Goal: Task Accomplishment & Management: Complete application form

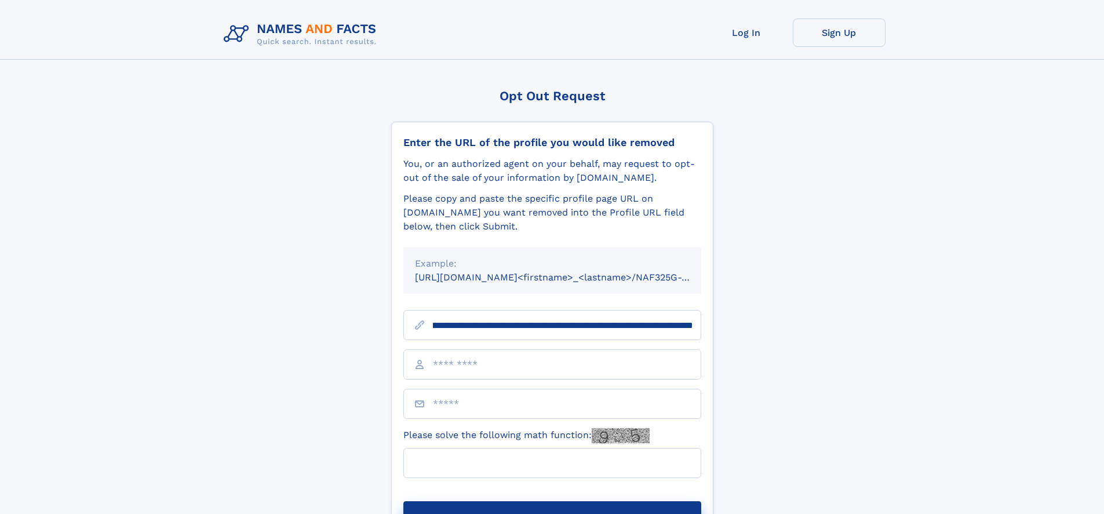
scroll to position [0, 134]
type input "**********"
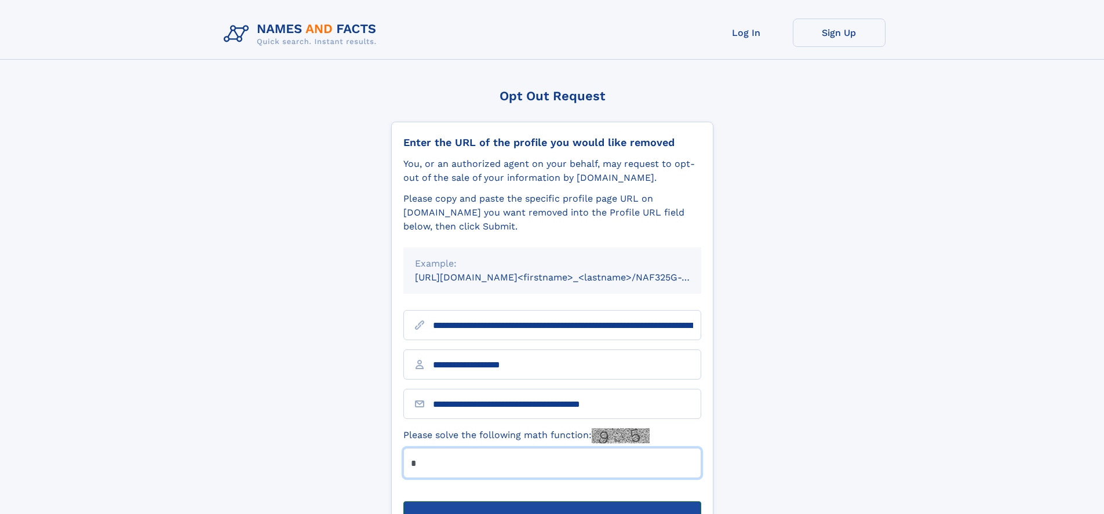
type input "*"
click at [552, 501] on button "Submit Opt Out Request" at bounding box center [552, 519] width 298 height 37
